Goal: Information Seeking & Learning: Find contact information

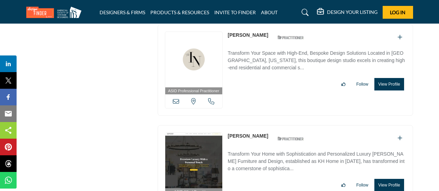
scroll to position [2286, 0]
click at [240, 133] on link "Kevin Harrison" at bounding box center [248, 136] width 40 height 6
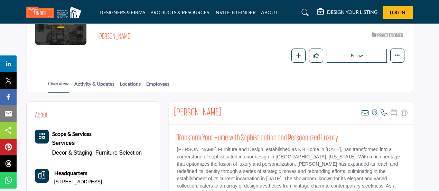
scroll to position [114, 0]
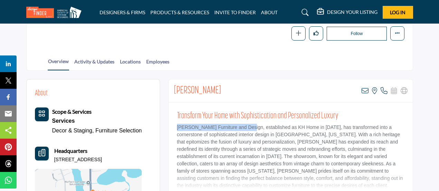
drag, startPoint x: 177, startPoint y: 126, endPoint x: 245, endPoint y: 127, distance: 67.8
click at [245, 127] on p "Harrison's Furniture and Design, established as KH Home in 2008, has transforme…" at bounding box center [291, 155] width 228 height 65
copy p "Harrison's Furniture and Design"
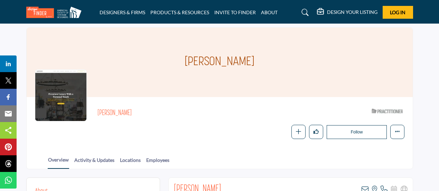
scroll to position [0, 0]
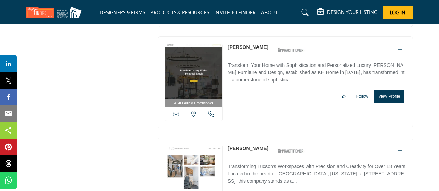
scroll to position [2400, 0]
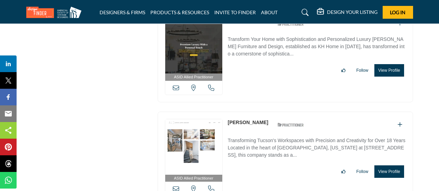
click at [239, 119] on link "[PERSON_NAME]" at bounding box center [248, 122] width 40 height 6
click at [234, 119] on link "[PERSON_NAME]" at bounding box center [248, 122] width 40 height 6
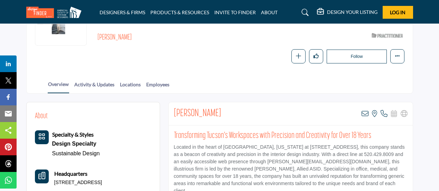
scroll to position [114, 0]
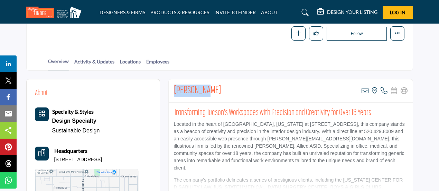
drag, startPoint x: 174, startPoint y: 88, endPoint x: 209, endPoint y: 90, distance: 35.0
click at [209, 90] on div "Anne Lewis View email address of this listing View the location of this listing…" at bounding box center [291, 90] width 244 height 23
copy h2 "Anne Lewis"
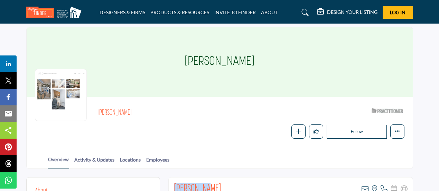
scroll to position [0, 0]
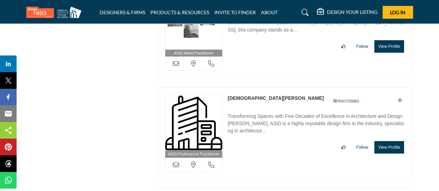
scroll to position [2525, 0]
click at [244, 95] on link "Kristen Hakalmazian" at bounding box center [276, 98] width 96 height 6
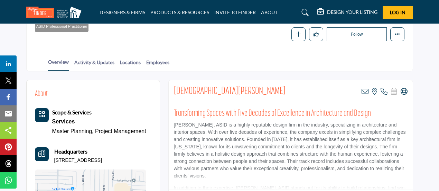
scroll to position [115, 0]
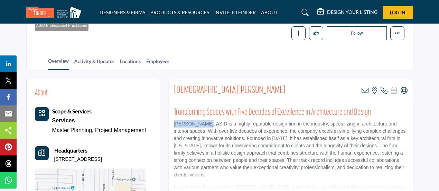
drag, startPoint x: 174, startPoint y: 123, endPoint x: 201, endPoint y: 122, distance: 27.0
click at [201, 122] on p "[PERSON_NAME], ASID is a highly reputable design firm in the industry, speciali…" at bounding box center [291, 149] width 234 height 58
copy p "Kristen Tyner"
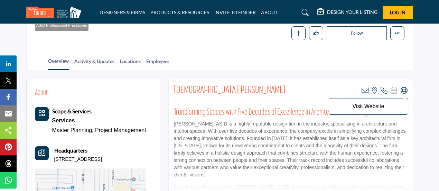
click at [402, 90] on icon at bounding box center [404, 90] width 7 height 7
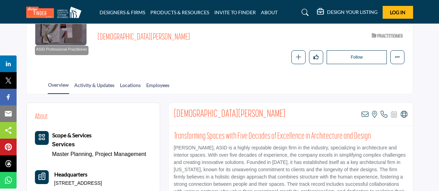
scroll to position [0, 0]
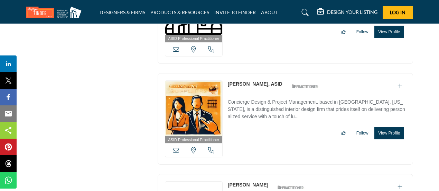
scroll to position [2642, 0]
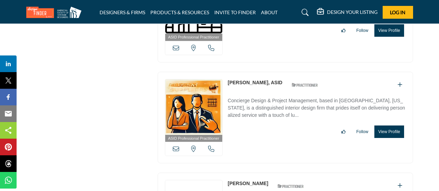
click at [244, 80] on link "[PERSON_NAME], ASID" at bounding box center [255, 83] width 55 height 6
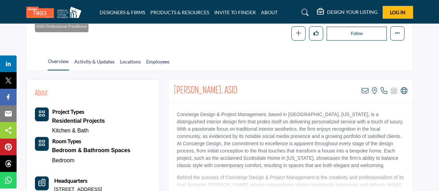
scroll to position [115, 0]
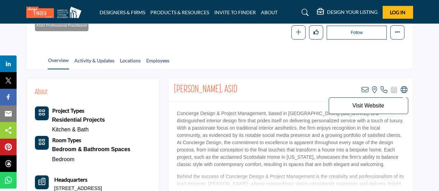
click at [406, 87] on icon at bounding box center [404, 89] width 7 height 7
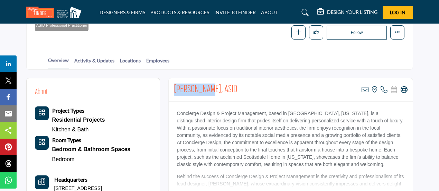
drag, startPoint x: 174, startPoint y: 89, endPoint x: 199, endPoint y: 88, distance: 25.6
click at [199, 88] on h2 "[PERSON_NAME], ASID" at bounding box center [206, 89] width 64 height 12
copy h2 "[PERSON_NAME]"
